Goal: Task Accomplishment & Management: Manage account settings

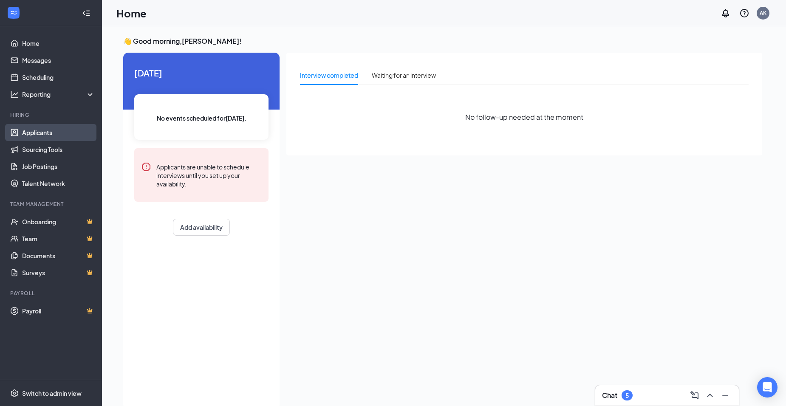
click at [28, 136] on link "Applicants" at bounding box center [58, 132] width 73 height 17
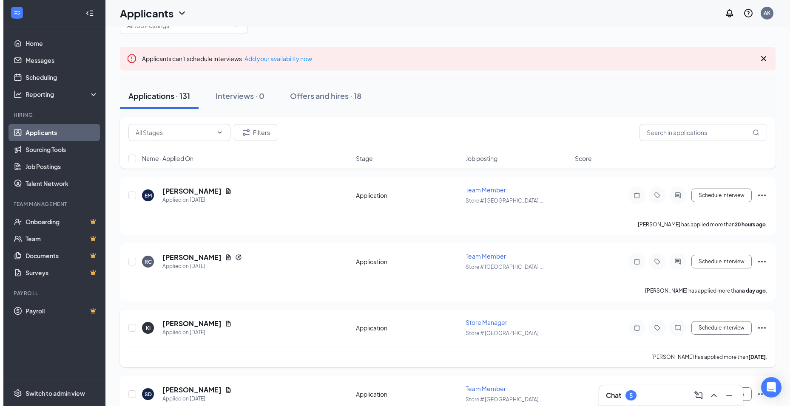
scroll to position [43, 0]
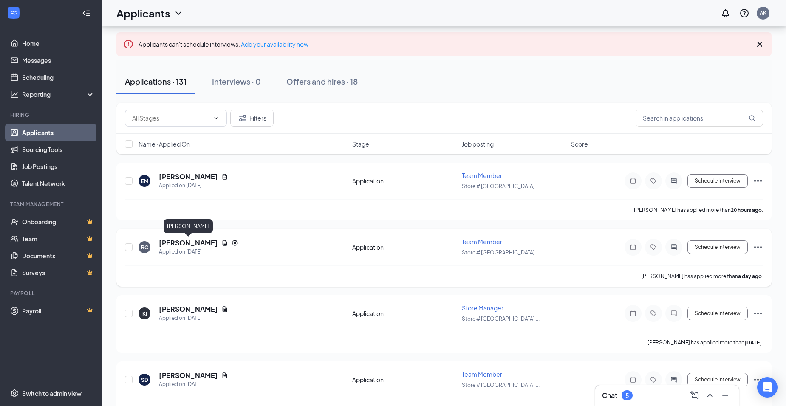
click at [196, 241] on h5 "[PERSON_NAME]" at bounding box center [188, 242] width 59 height 9
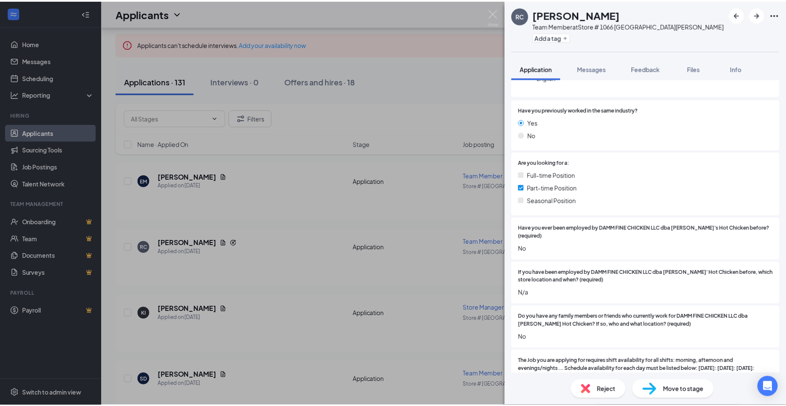
scroll to position [128, 0]
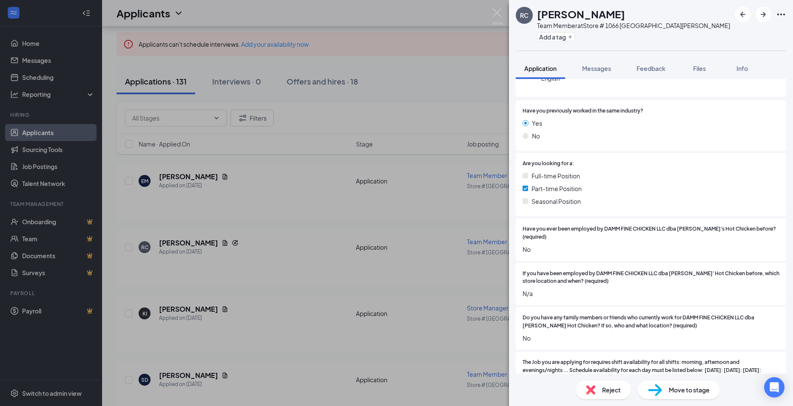
click at [428, 223] on div "RC [PERSON_NAME] Team Member at Store # [GEOGRAPHIC_DATA][PERSON_NAME] Add a ta…" at bounding box center [396, 203] width 793 height 406
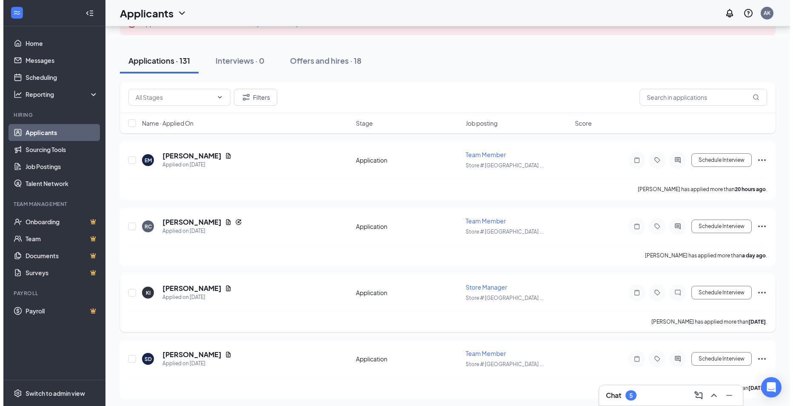
scroll to position [43, 0]
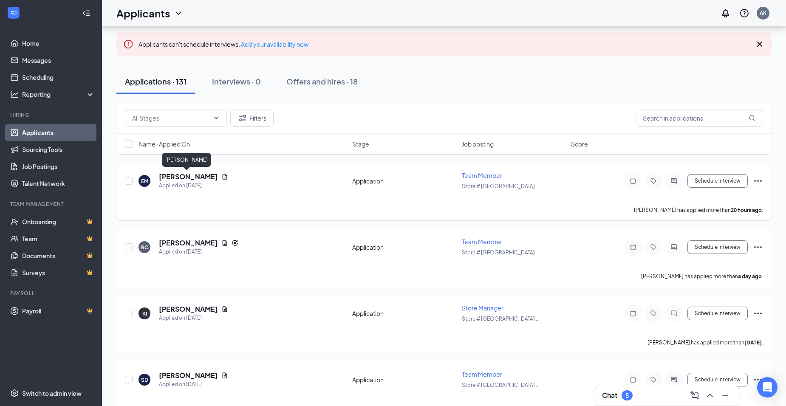
click at [196, 173] on h5 "[PERSON_NAME]" at bounding box center [188, 176] width 59 height 9
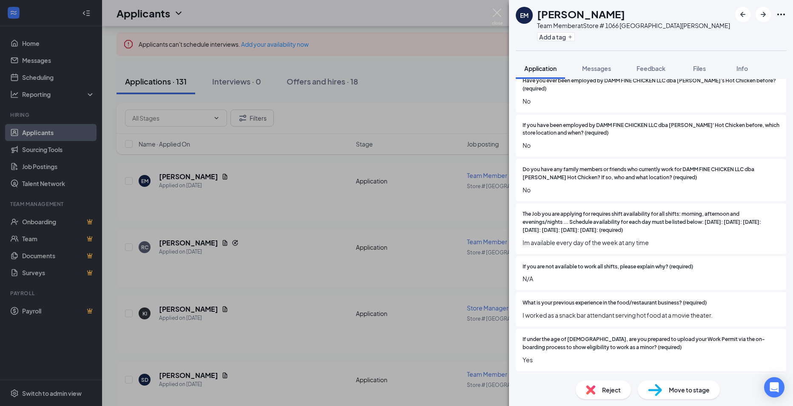
scroll to position [255, 0]
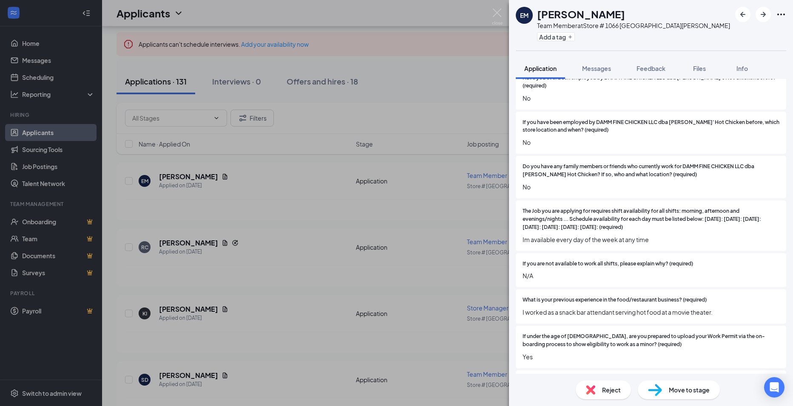
click at [408, 227] on div "EM [PERSON_NAME] Team Member at Store # 1066 [GEOGRAPHIC_DATA][PERSON_NAME] Add…" at bounding box center [396, 203] width 793 height 406
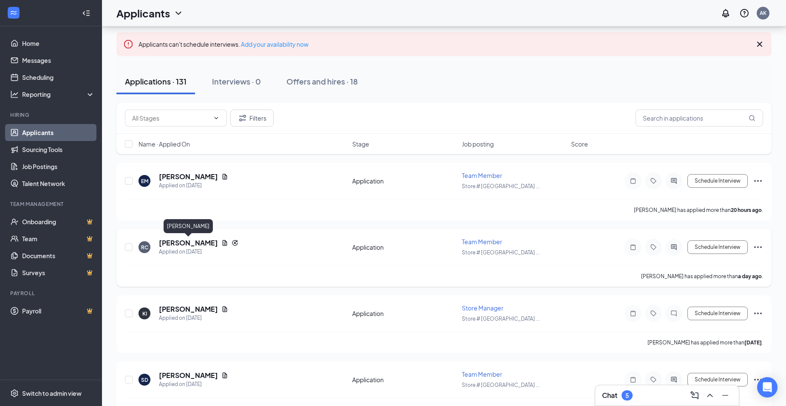
click at [181, 241] on h5 "[PERSON_NAME]" at bounding box center [188, 242] width 59 height 9
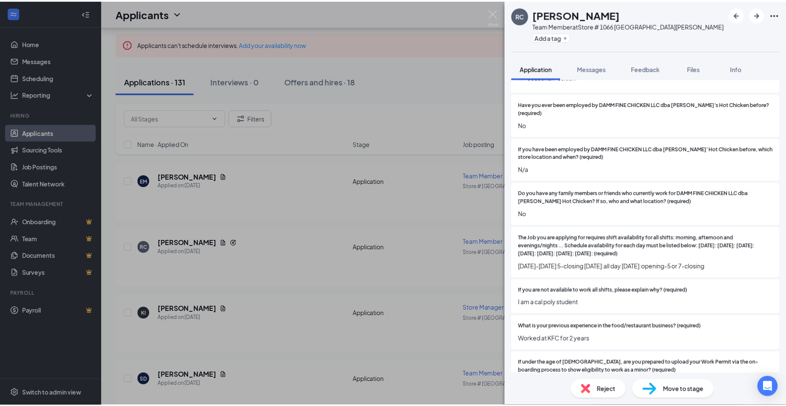
scroll to position [298, 0]
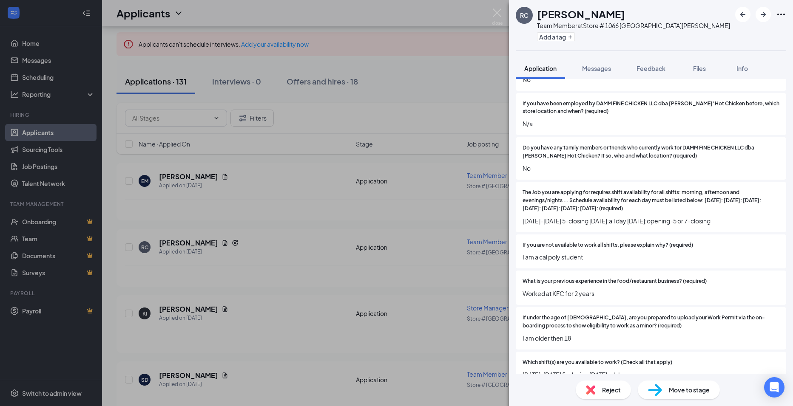
click at [272, 225] on div "RC [PERSON_NAME] Team Member at Store # [GEOGRAPHIC_DATA][PERSON_NAME] Add a ta…" at bounding box center [396, 203] width 793 height 406
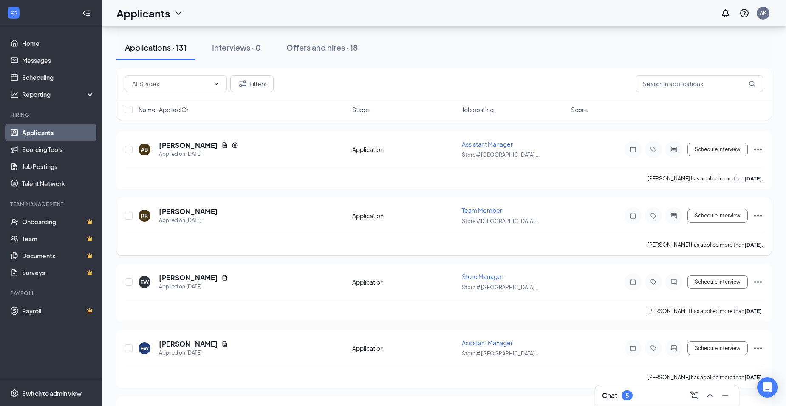
scroll to position [340, 0]
click at [195, 79] on input "text" at bounding box center [170, 83] width 77 height 9
click at [481, 77] on div "Application (1442) Filters" at bounding box center [444, 83] width 639 height 17
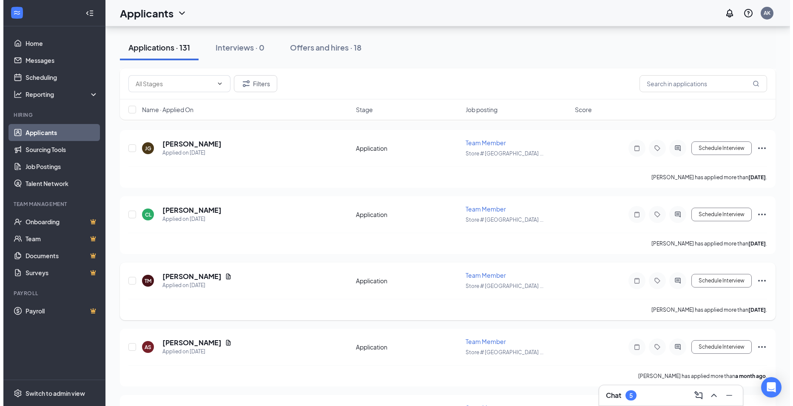
scroll to position [5059, 0]
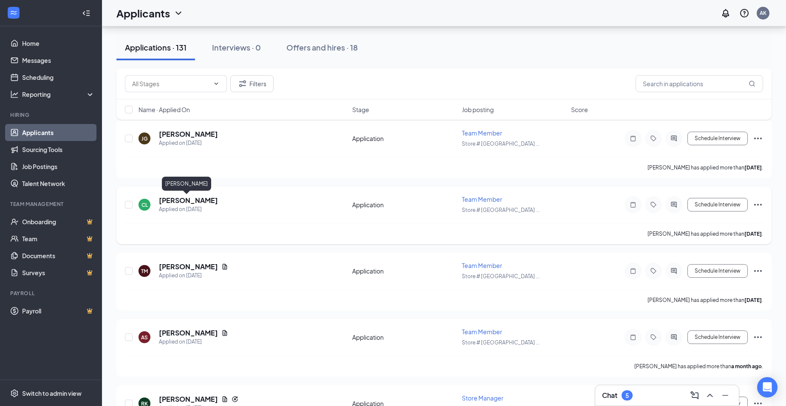
click at [173, 201] on h5 "[PERSON_NAME]" at bounding box center [188, 200] width 59 height 9
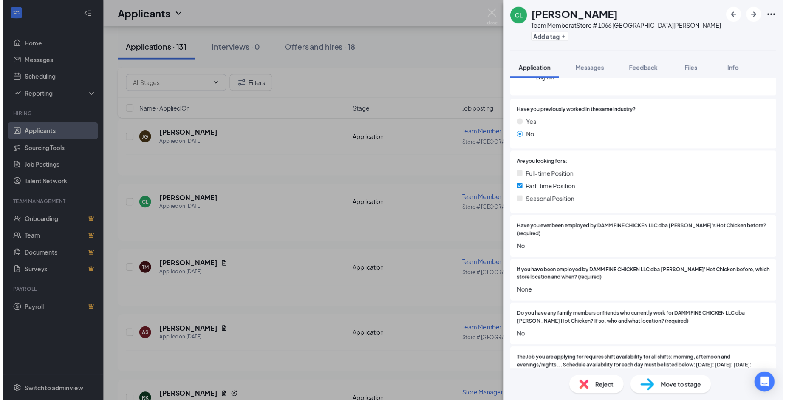
scroll to position [170, 0]
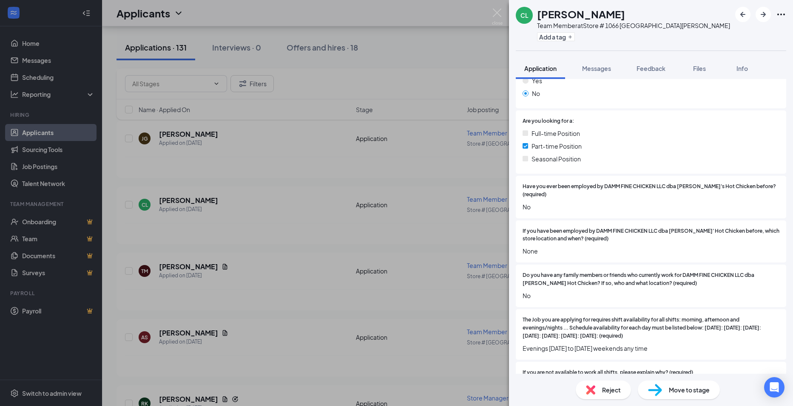
click at [367, 183] on div "CL [PERSON_NAME] Team Member at Store # 1066 [GEOGRAPHIC_DATA][PERSON_NAME] Add…" at bounding box center [396, 203] width 793 height 406
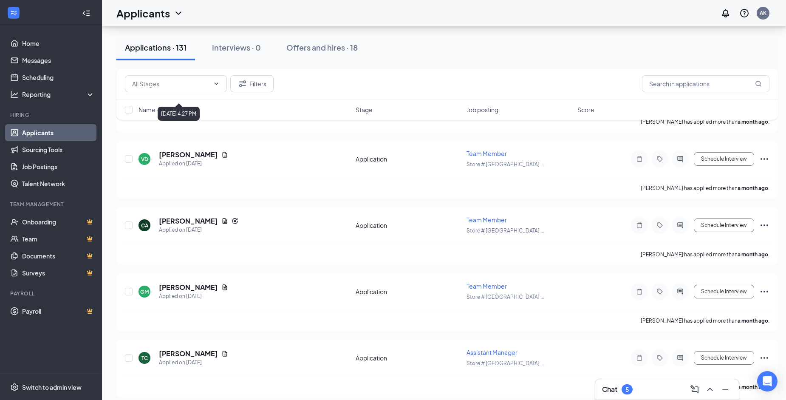
scroll to position [5654, 0]
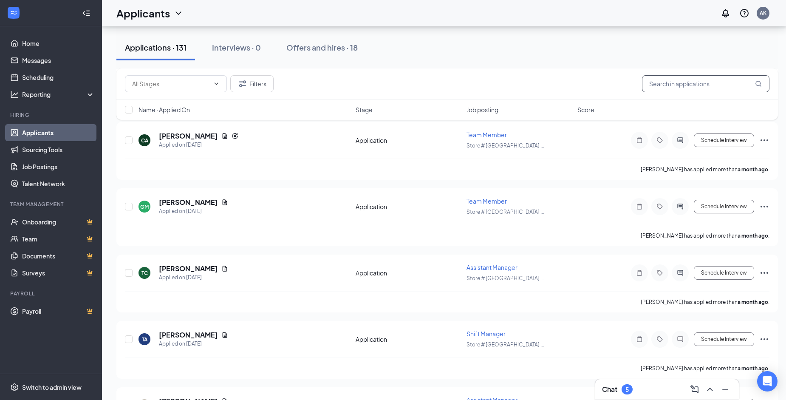
click at [675, 88] on input "text" at bounding box center [706, 83] width 128 height 17
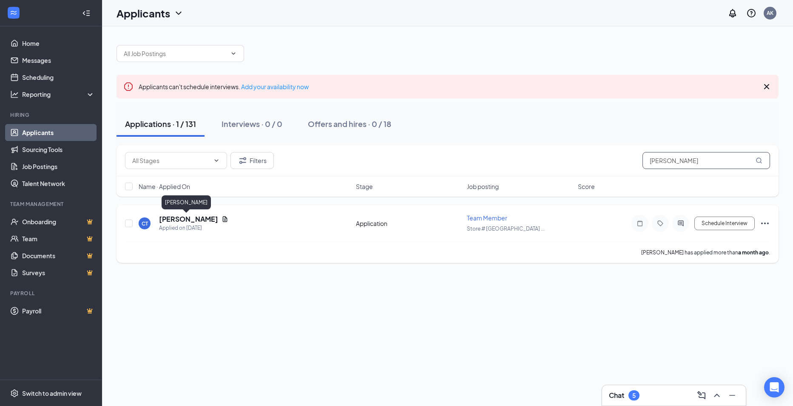
type input "[PERSON_NAME]"
click at [169, 219] on h5 "[PERSON_NAME]" at bounding box center [188, 219] width 59 height 9
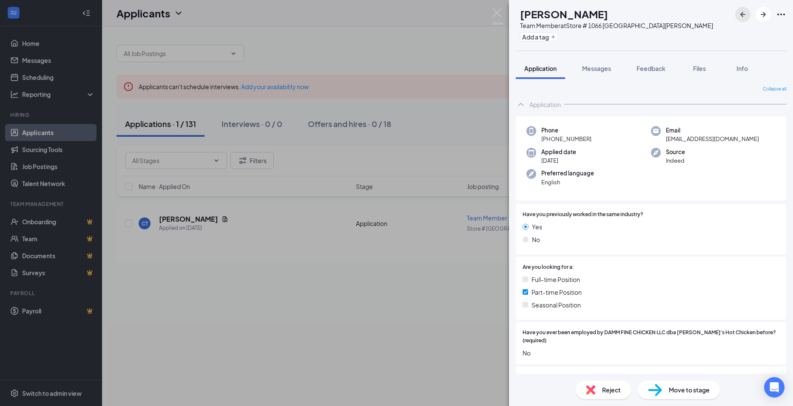
click at [742, 13] on icon "ArrowLeftNew" at bounding box center [742, 14] width 5 height 5
click at [494, 9] on img at bounding box center [497, 17] width 11 height 17
